Goal: Find specific page/section: Find specific page/section

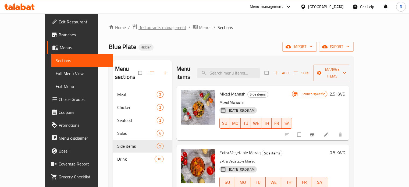
drag, startPoint x: 154, startPoint y: 23, endPoint x: 148, endPoint y: 28, distance: 7.5
click at [148, 28] on div "Home / Restaurants management / Menus / Sections Blue Plate Hidden import expor…" at bounding box center [231, 137] width 267 height 249
click at [148, 28] on span "Restaurants management" at bounding box center [162, 27] width 48 height 6
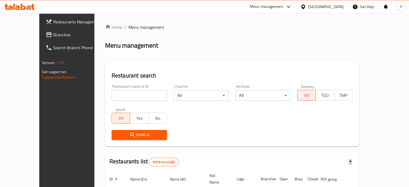
click at [44, 126] on div "Restaurants Management Branches Search Branch Phone Version: 1.0.0 Get support …" at bounding box center [73, 106] width 68 height 187
click at [112, 93] on input "search" at bounding box center [139, 95] width 55 height 11
type input "ن"
type input "[PERSON_NAME]"
click at [119, 137] on span "Search" at bounding box center [139, 134] width 47 height 7
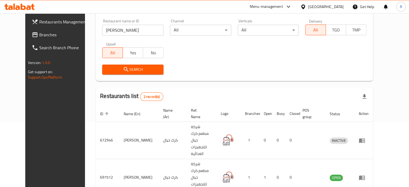
scroll to position [67, 0]
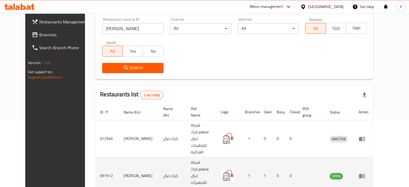
click at [96, 157] on td "697512" at bounding box center [108, 175] width 24 height 37
drag, startPoint x: 88, startPoint y: 147, endPoint x: 91, endPoint y: 146, distance: 2.8
copy td "697512"
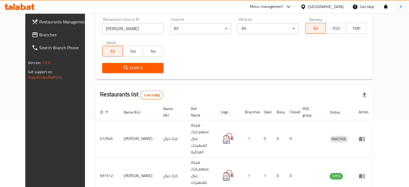
drag, startPoint x: 38, startPoint y: 106, endPoint x: 32, endPoint y: 52, distance: 54.1
click at [37, 104] on div "Restaurants Management Branches Search Branch Phone Version: 1.0.0 Get support …" at bounding box center [59, 106] width 68 height 187
click at [39, 31] on span "Branches" at bounding box center [64, 34] width 50 height 6
